Goal: Task Accomplishment & Management: Manage account settings

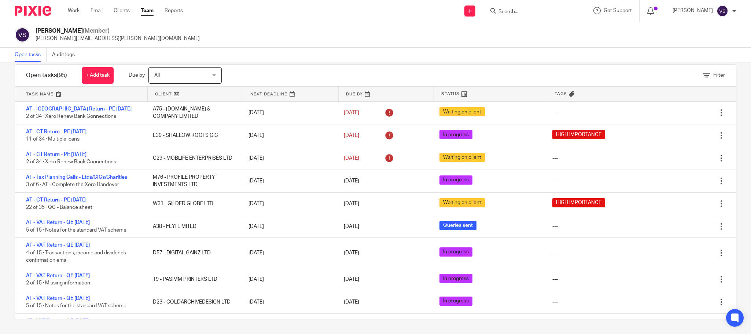
scroll to position [2090, 0]
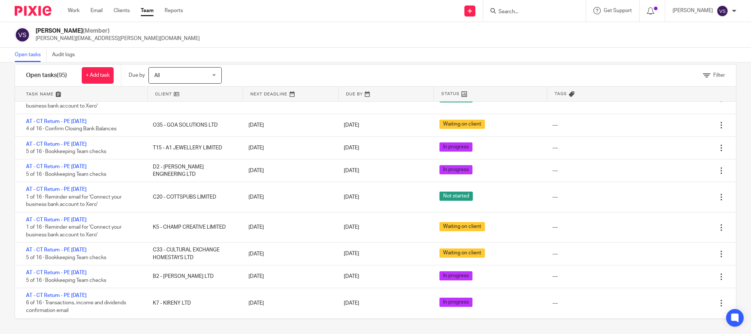
click at [530, 11] on input "Search" at bounding box center [531, 12] width 66 height 7
paste input "FREEDOM CONTROLS LTD"
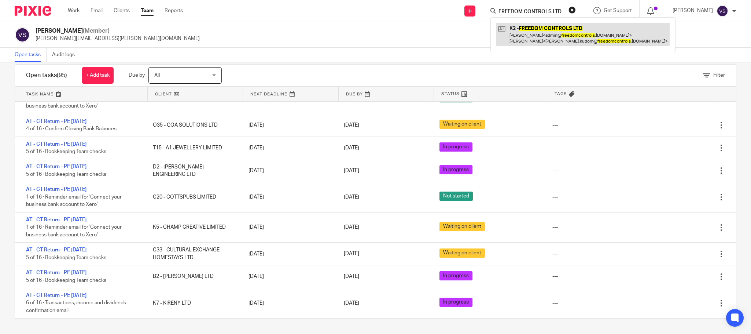
type input "FREEDOM CONTROLS LTD"
click at [528, 37] on link at bounding box center [583, 34] width 173 height 23
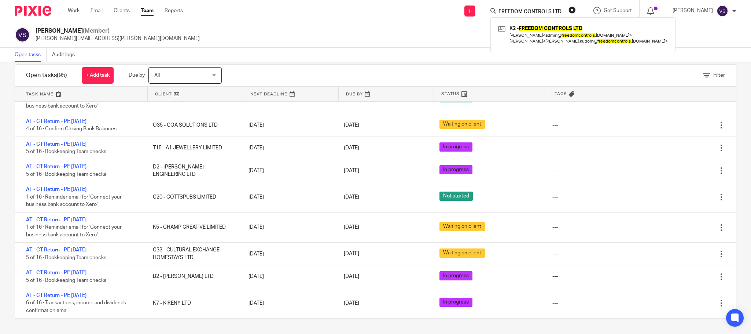
click at [576, 11] on button "reset" at bounding box center [572, 9] width 7 height 7
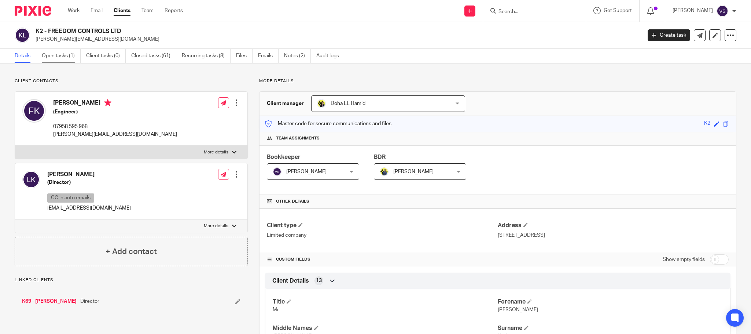
click at [57, 58] on link "Open tasks (1)" at bounding box center [61, 56] width 39 height 14
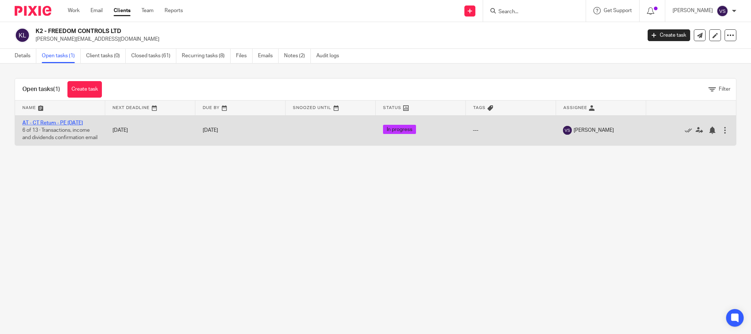
click at [67, 123] on link "AT - CT Return - PE [DATE]" at bounding box center [52, 122] width 61 height 5
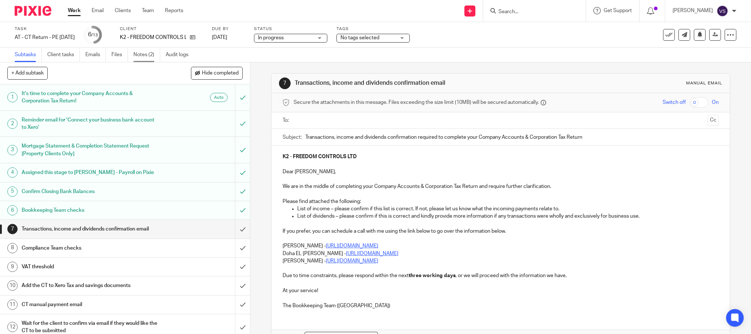
click at [150, 55] on link "Notes (2)" at bounding box center [146, 55] width 27 height 14
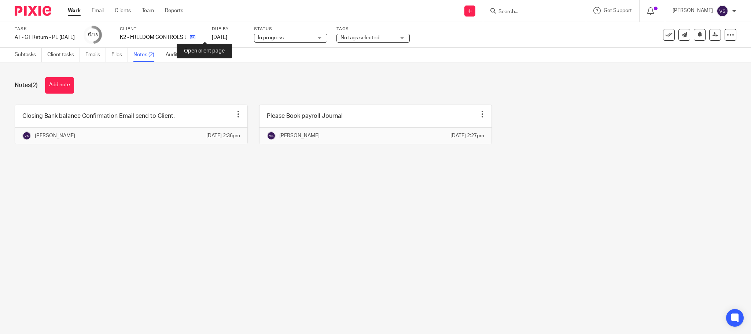
click at [195, 35] on icon at bounding box center [193, 37] width 6 height 6
